Goal: Transaction & Acquisition: Purchase product/service

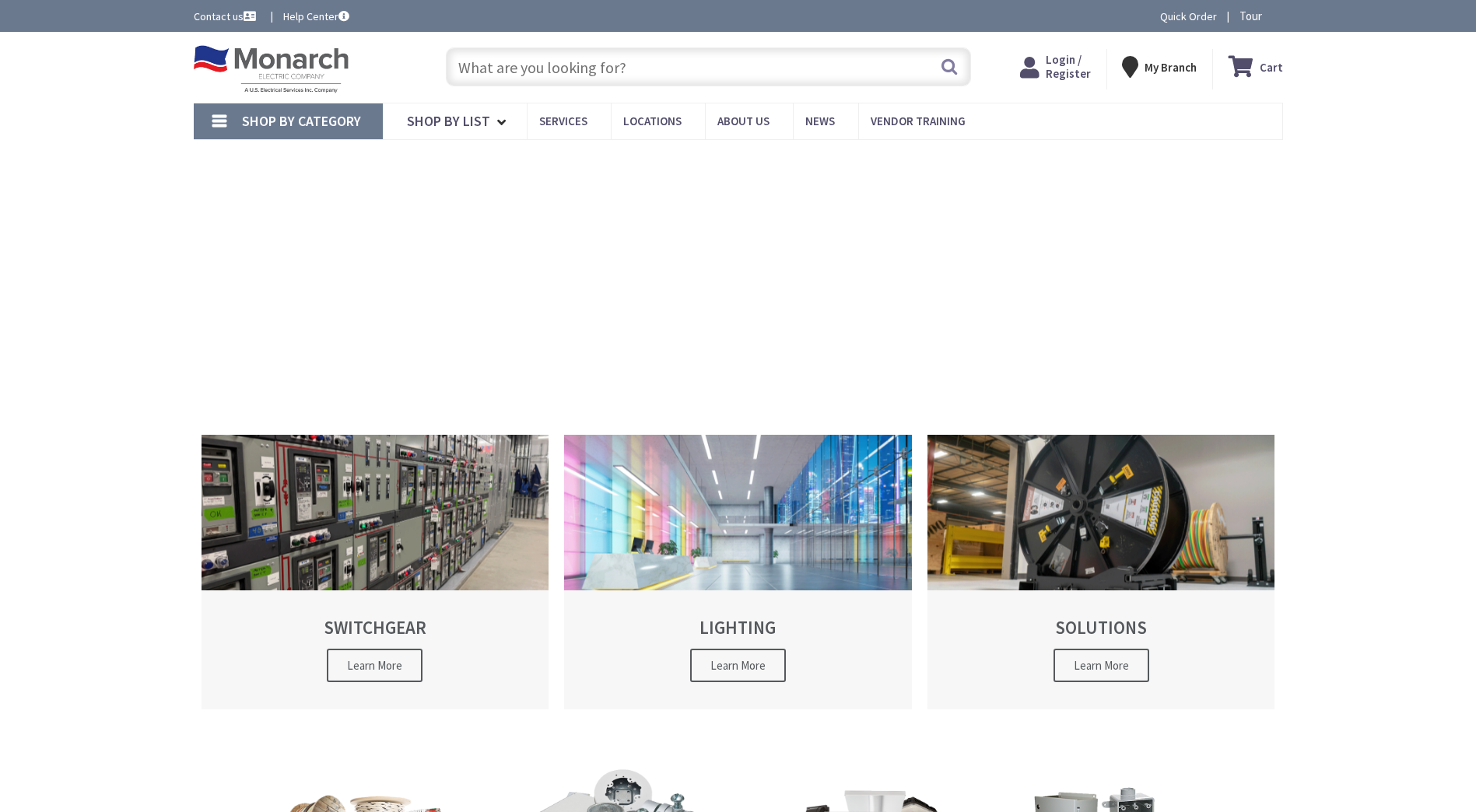
type input "[STREET_ADDRESS][PERSON_NAME]"
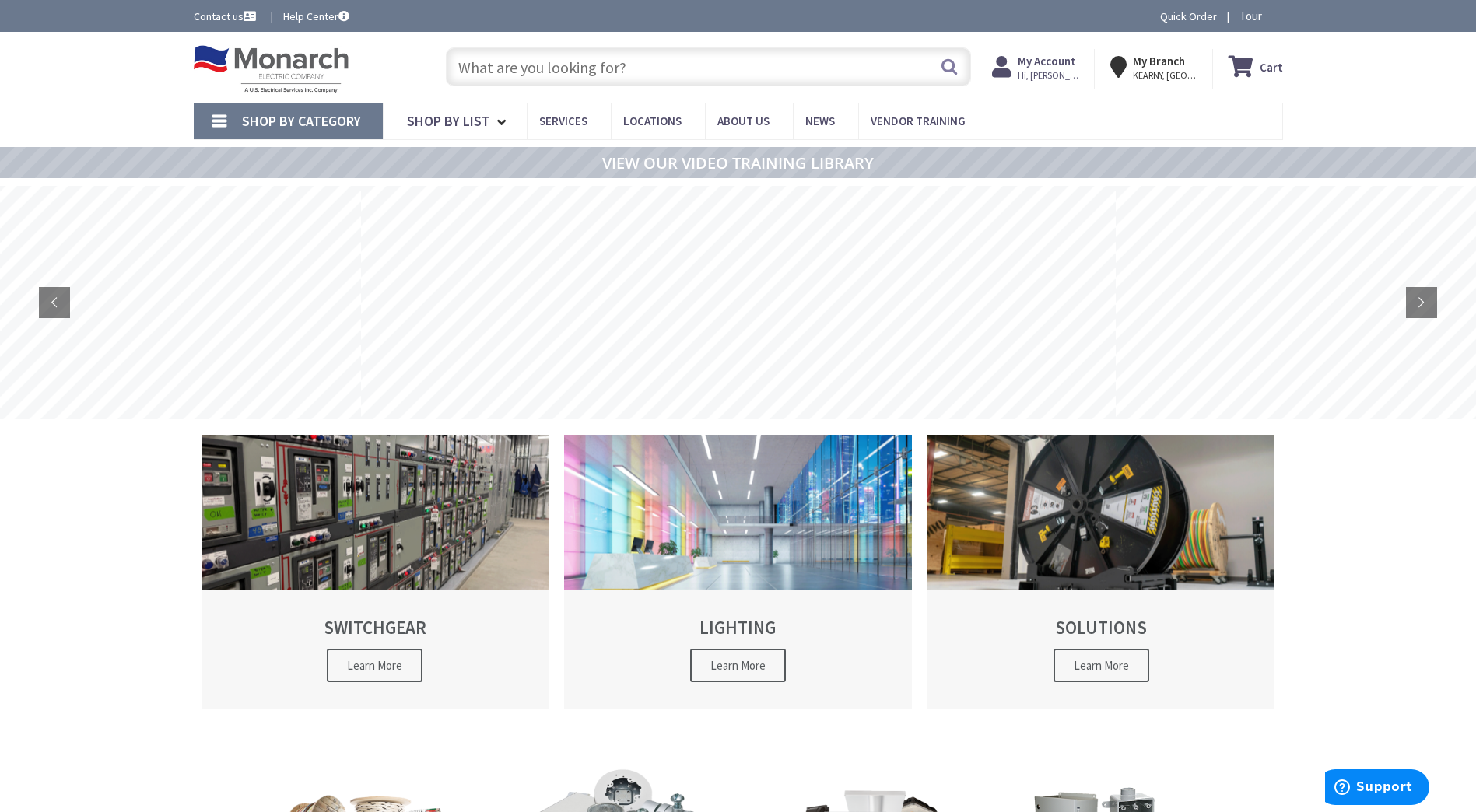
click at [570, 60] on input "text" at bounding box center [708, 67] width 525 height 38
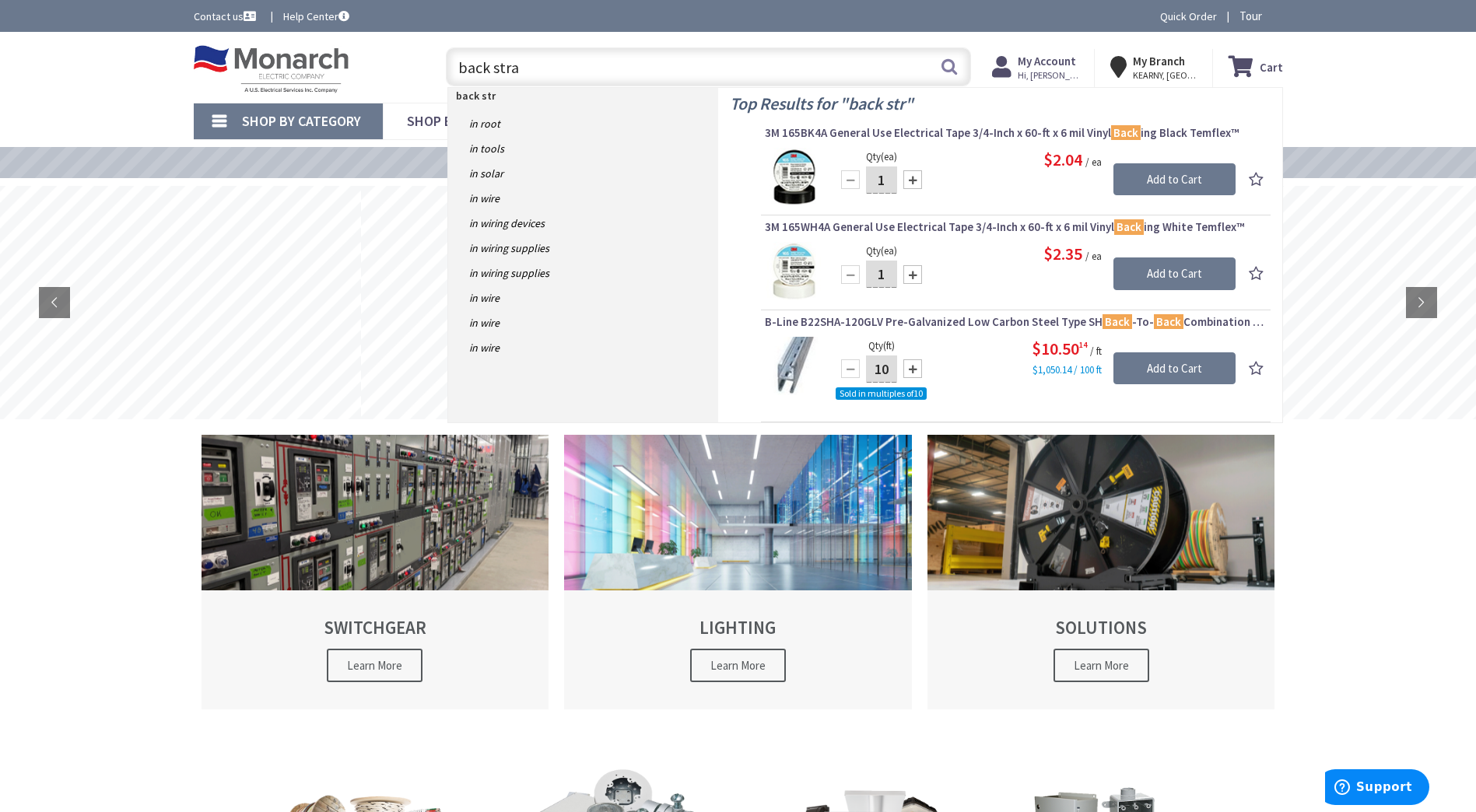
type input "back strap"
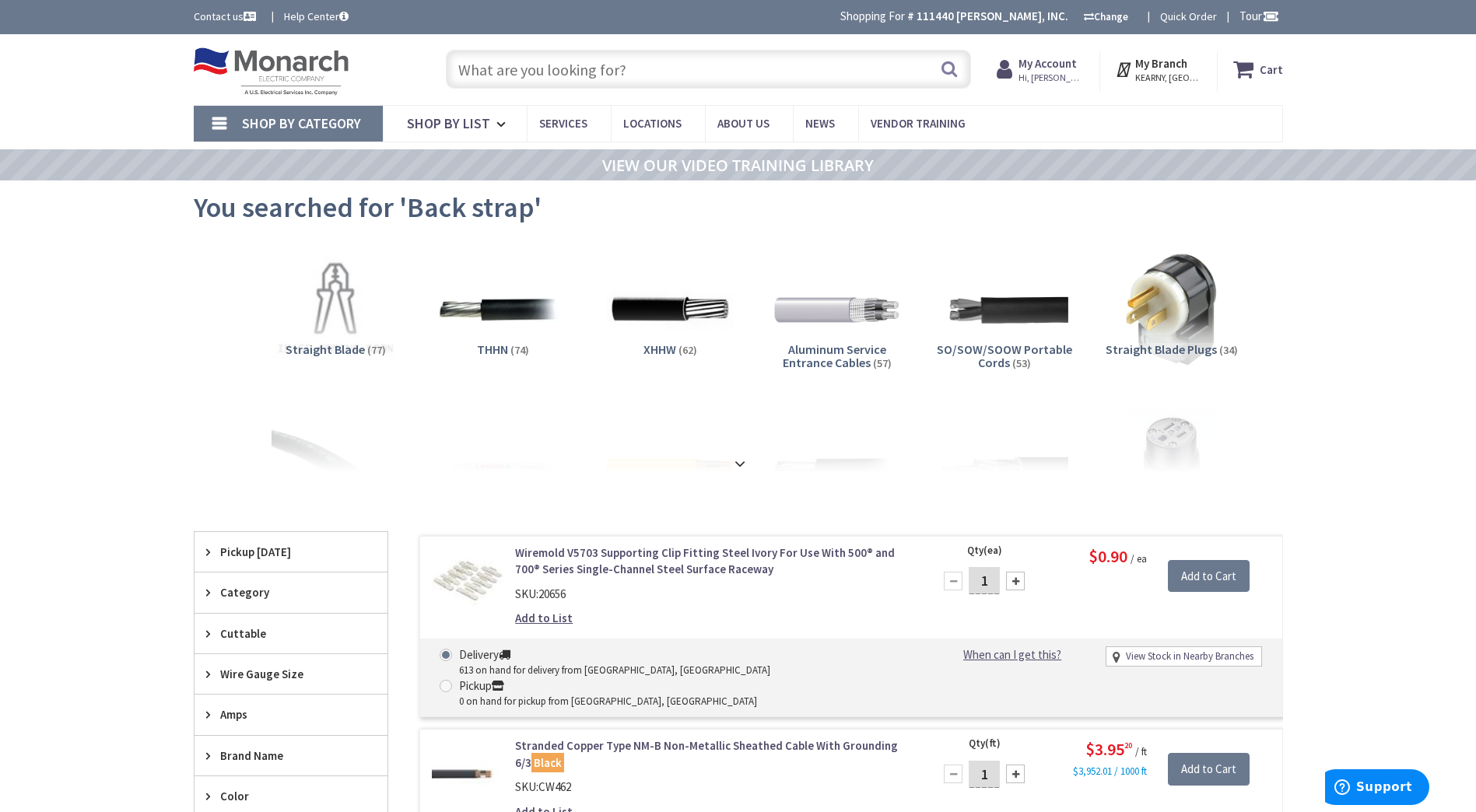
click at [521, 72] on input "text" at bounding box center [708, 69] width 525 height 38
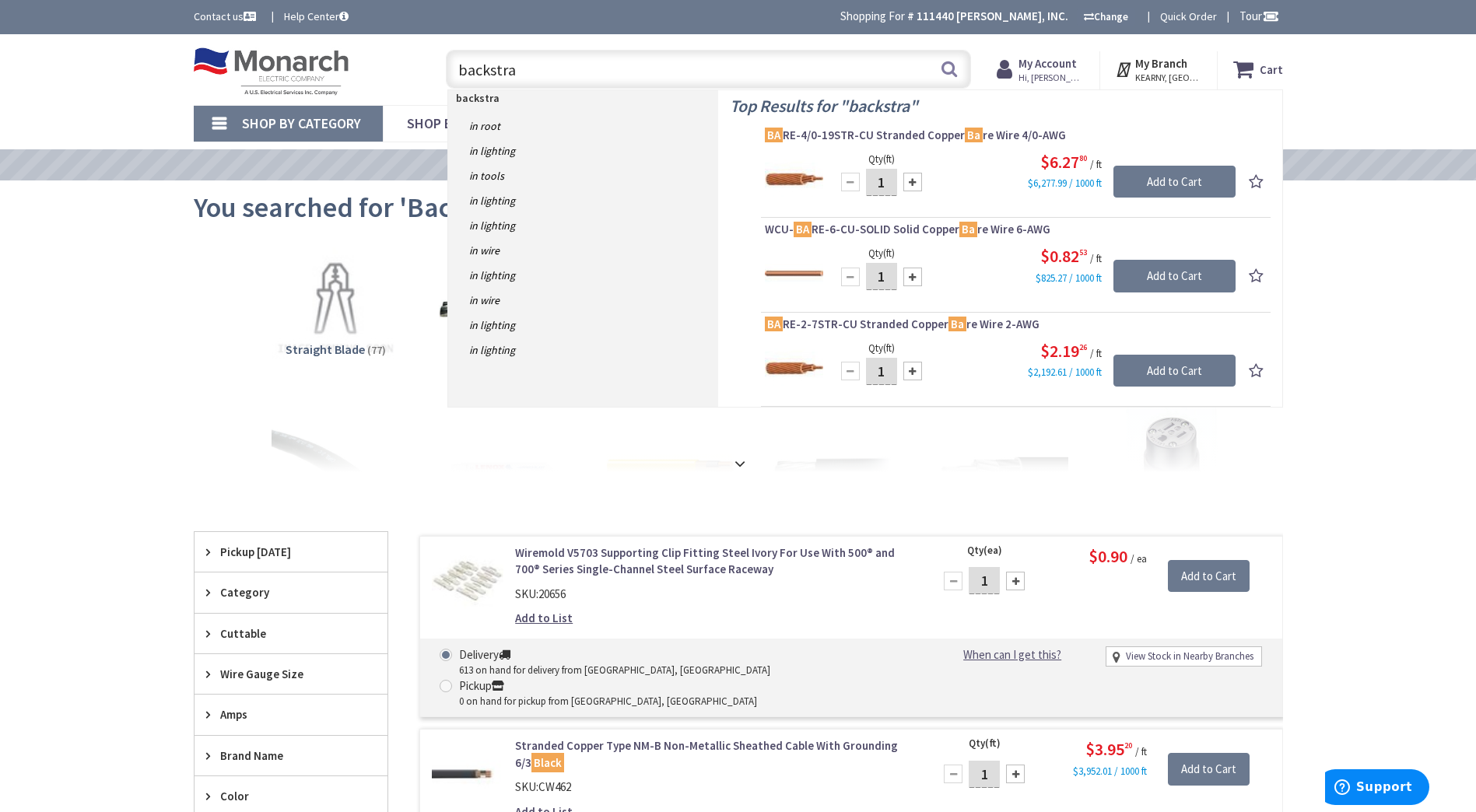
type input "backstrap"
